Goal: Information Seeking & Learning: Learn about a topic

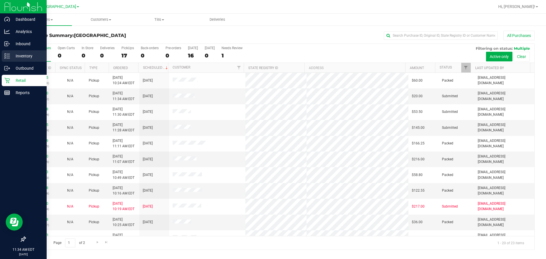
click at [21, 54] on p "Inventory" at bounding box center [27, 56] width 34 height 7
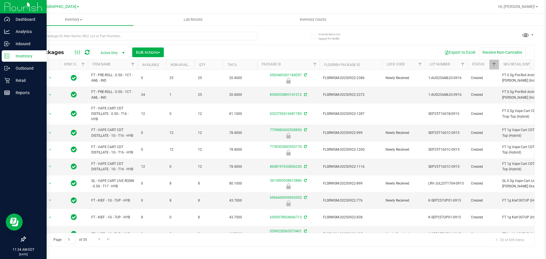
click at [120, 53] on span "select" at bounding box center [123, 53] width 7 height 8
click at [107, 87] on li "All" at bounding box center [111, 87] width 31 height 9
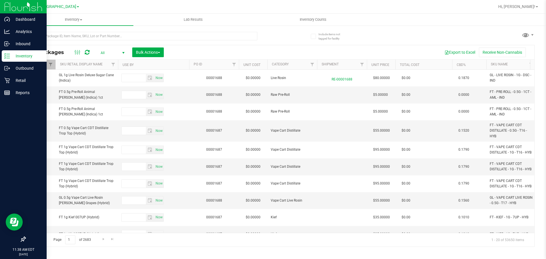
scroll to position [0, 432]
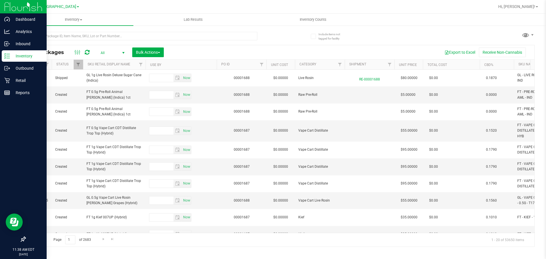
click at [162, 64] on th "Use By" at bounding box center [181, 65] width 71 height 10
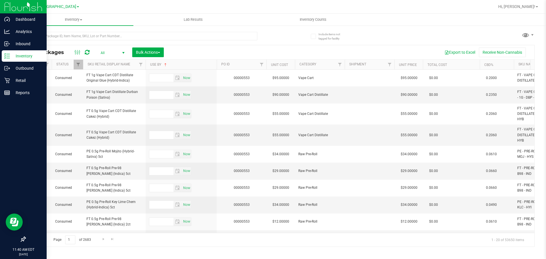
click at [194, 64] on th "Use By" at bounding box center [181, 65] width 71 height 10
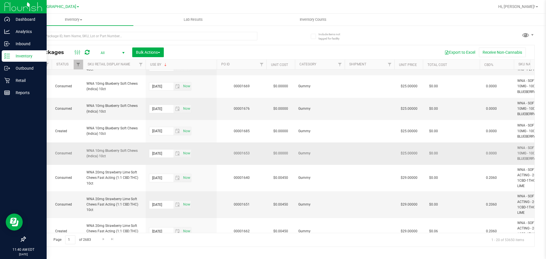
scroll to position [293, 416]
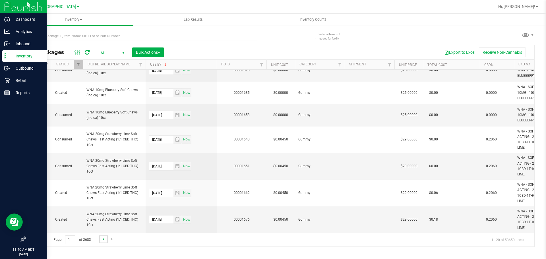
click at [103, 238] on span "Go to the next page" at bounding box center [103, 239] width 5 height 5
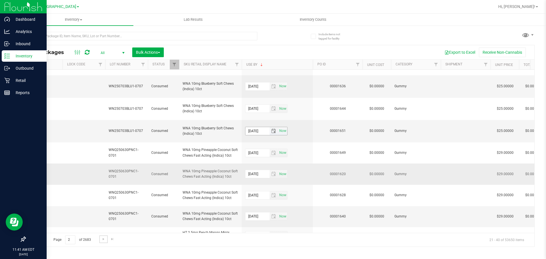
scroll to position [271, 320]
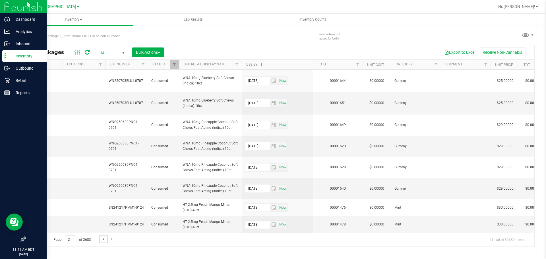
click at [103, 240] on span "Go to the next page" at bounding box center [103, 239] width 5 height 5
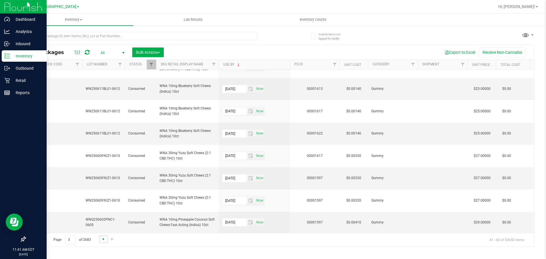
click at [103, 240] on span "Go to the next page" at bounding box center [103, 239] width 5 height 5
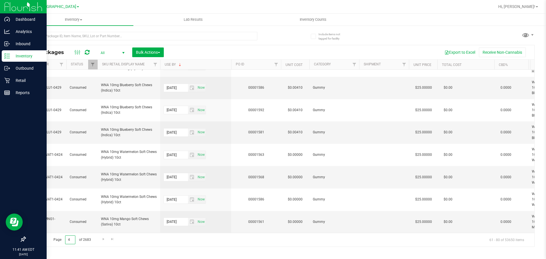
click at [72, 240] on input "4" at bounding box center [70, 239] width 10 height 9
type input "6"
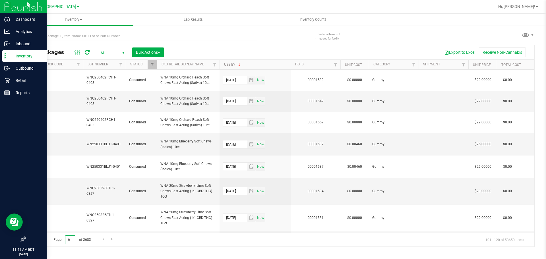
click at [72, 240] on input "6" at bounding box center [70, 239] width 10 height 9
type input "8"
click at [136, 62] on link "Status" at bounding box center [136, 64] width 12 height 4
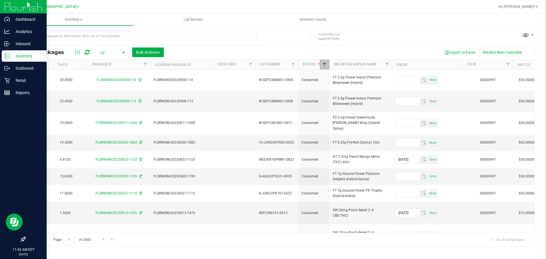
click at [272, 63] on span "Filter" at bounding box center [324, 64] width 5 height 5
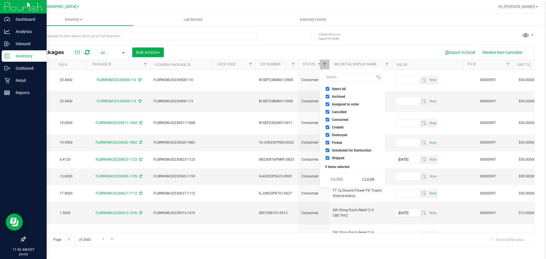
click at [272, 135] on input "Destroyed" at bounding box center [328, 135] width 4 height 4
checkbox input "false"
click at [272, 120] on input "Consumed" at bounding box center [328, 120] width 4 height 4
checkbox input "false"
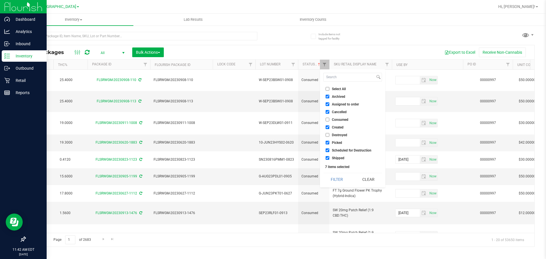
click at [272, 148] on input "Scheduled for Destruction" at bounding box center [328, 150] width 4 height 4
checkbox input "false"
click at [272, 178] on button "Filter" at bounding box center [336, 179] width 27 height 13
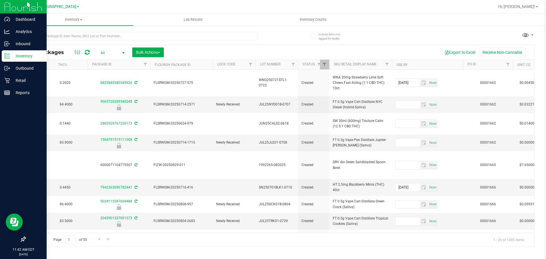
click at [272, 66] on th "Use By" at bounding box center [427, 65] width 71 height 10
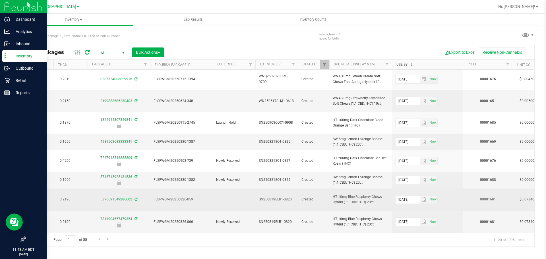
scroll to position [286, 169]
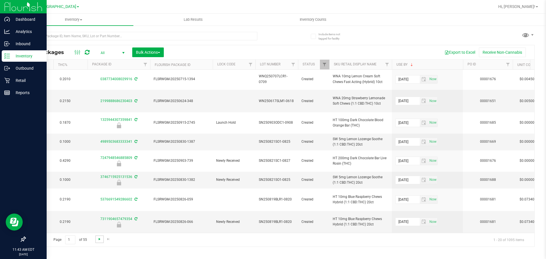
click at [100, 239] on span "Go to the next page" at bounding box center [99, 239] width 5 height 5
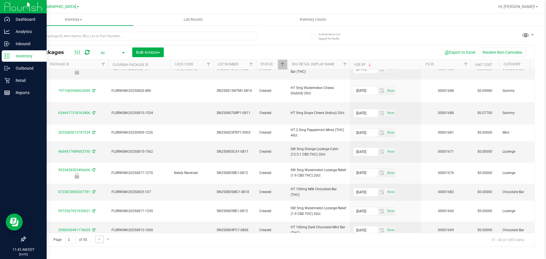
scroll to position [227, 212]
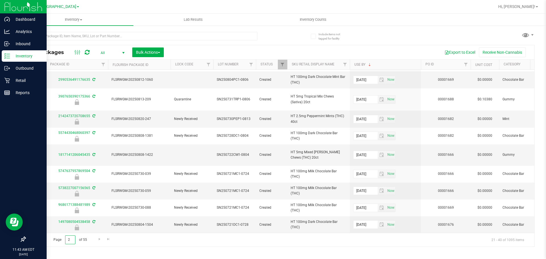
click at [70, 239] on input "2" at bounding box center [70, 239] width 10 height 9
type input "4"
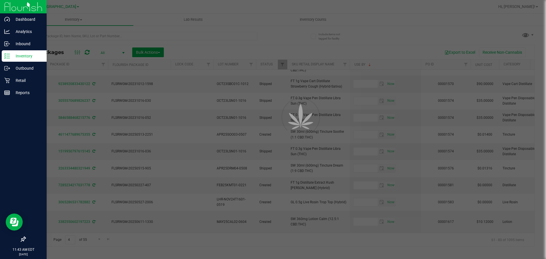
type input "[DATE]"
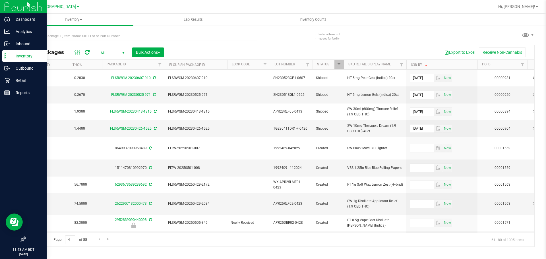
scroll to position [0, 149]
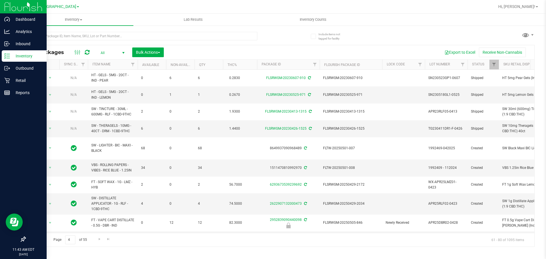
click at [41, 240] on span "Go to the previous page" at bounding box center [41, 239] width 5 height 5
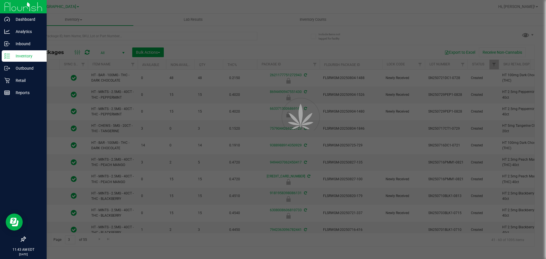
type input "[DATE]"
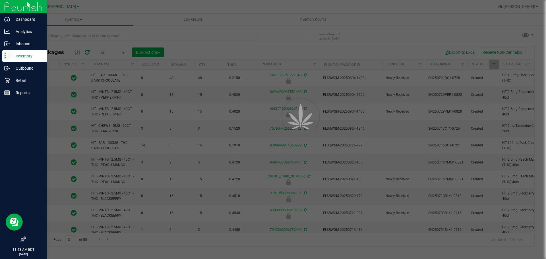
type input "[DATE]"
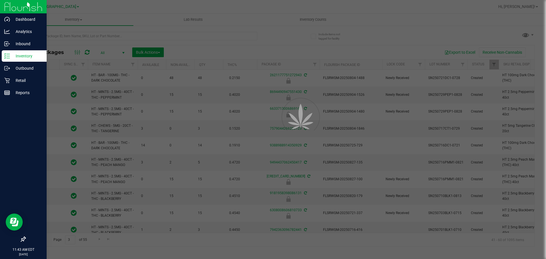
type input "[DATE]"
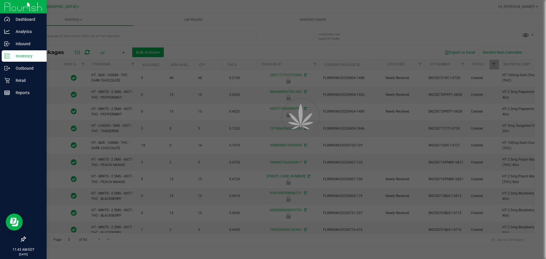
type input "[DATE]"
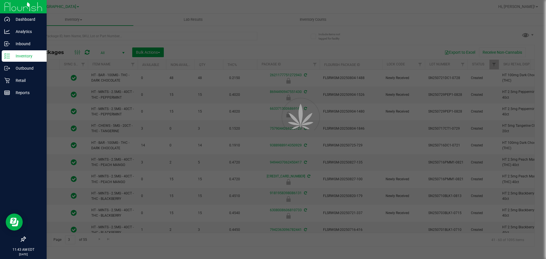
type input "[DATE]"
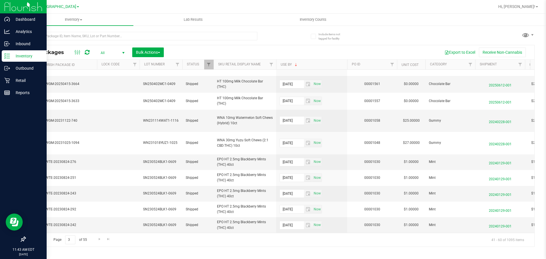
drag, startPoint x: 272, startPoint y: 233, endPoint x: 260, endPoint y: 233, distance: 12.2
click at [260, 233] on div "Page 3 of 55 41 - 60 of 1095 items" at bounding box center [279, 240] width 509 height 14
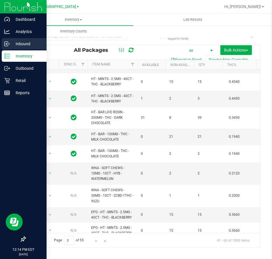
click at [24, 43] on p "Inbound" at bounding box center [27, 43] width 34 height 7
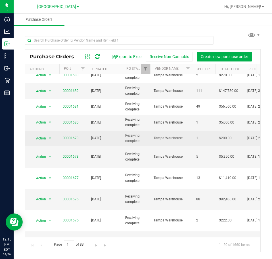
scroll to position [153, 0]
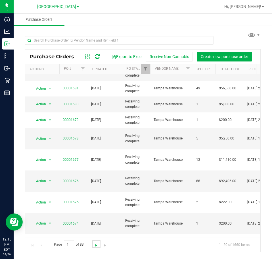
click at [94, 244] on span "Go to the next page" at bounding box center [96, 245] width 5 height 5
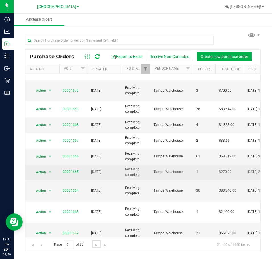
scroll to position [28, 0]
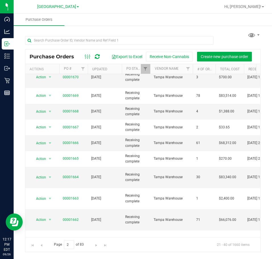
click at [235, 26] on div "Purchase Orders Export to Excel Receive Non-Cannabis Create new purchase order …" at bounding box center [143, 141] width 259 height 233
